Goal: Information Seeking & Learning: Learn about a topic

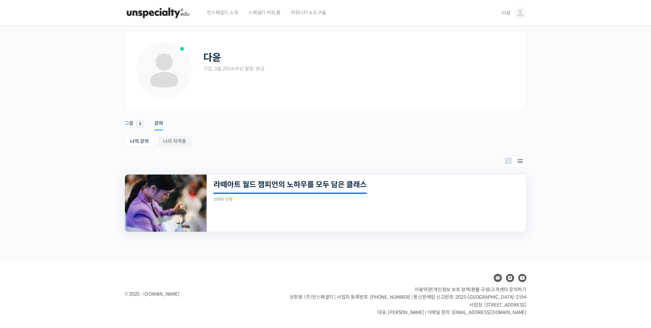
click at [162, 211] on img at bounding box center [166, 203] width 82 height 57
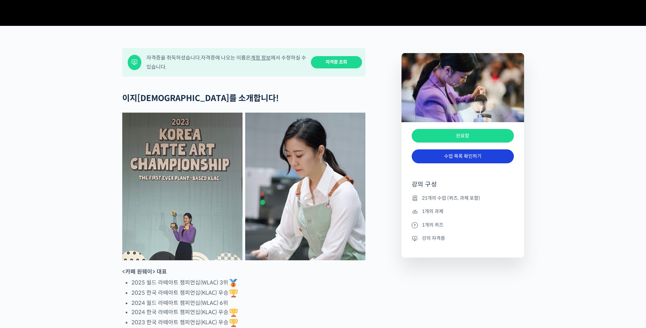
scroll to position [238, 0]
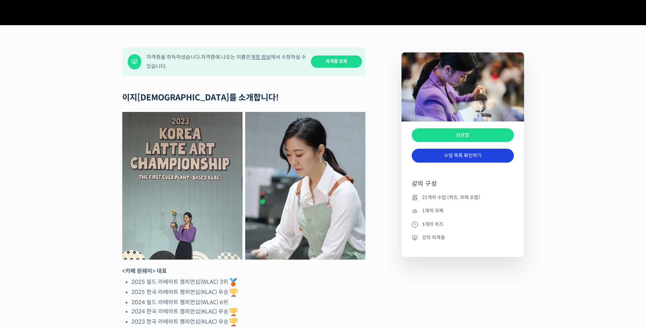
click at [463, 163] on link "수업 목록 확인하기" at bounding box center [463, 156] width 102 height 14
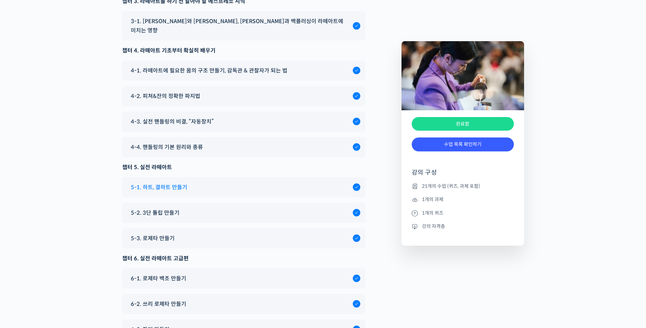
scroll to position [3676, 0]
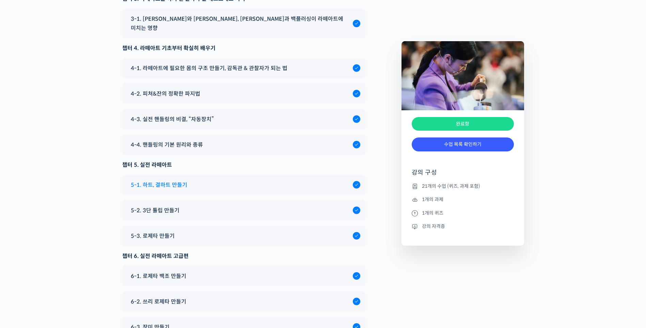
click at [175, 180] on span "5-1. 하트, 결하트 만들기" at bounding box center [159, 184] width 57 height 9
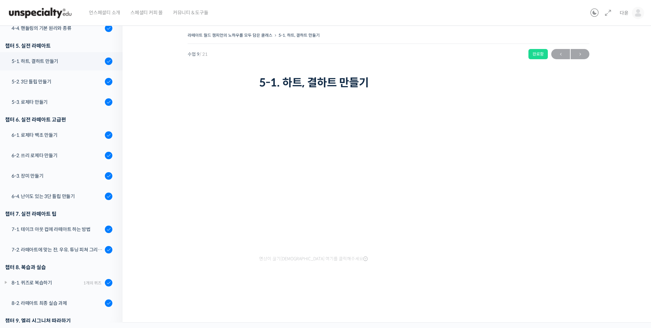
scroll to position [290, 0]
